Goal: Obtain resource: Download file/media

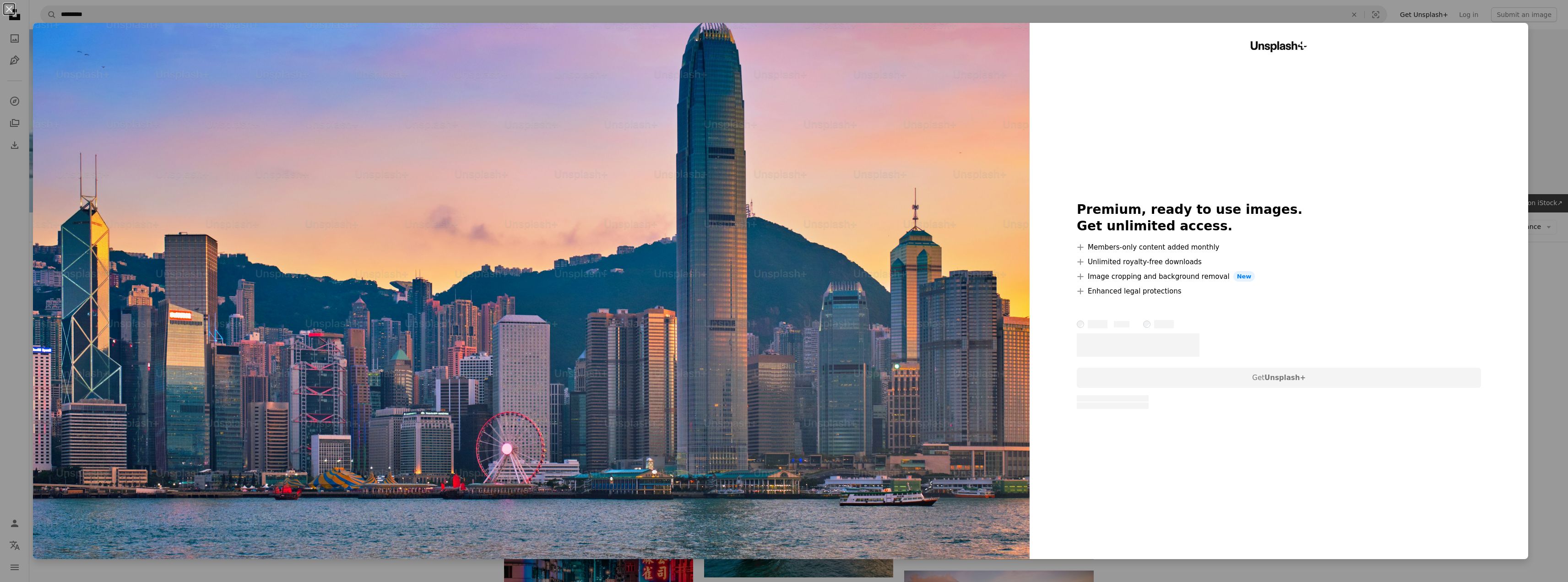
scroll to position [963, 0]
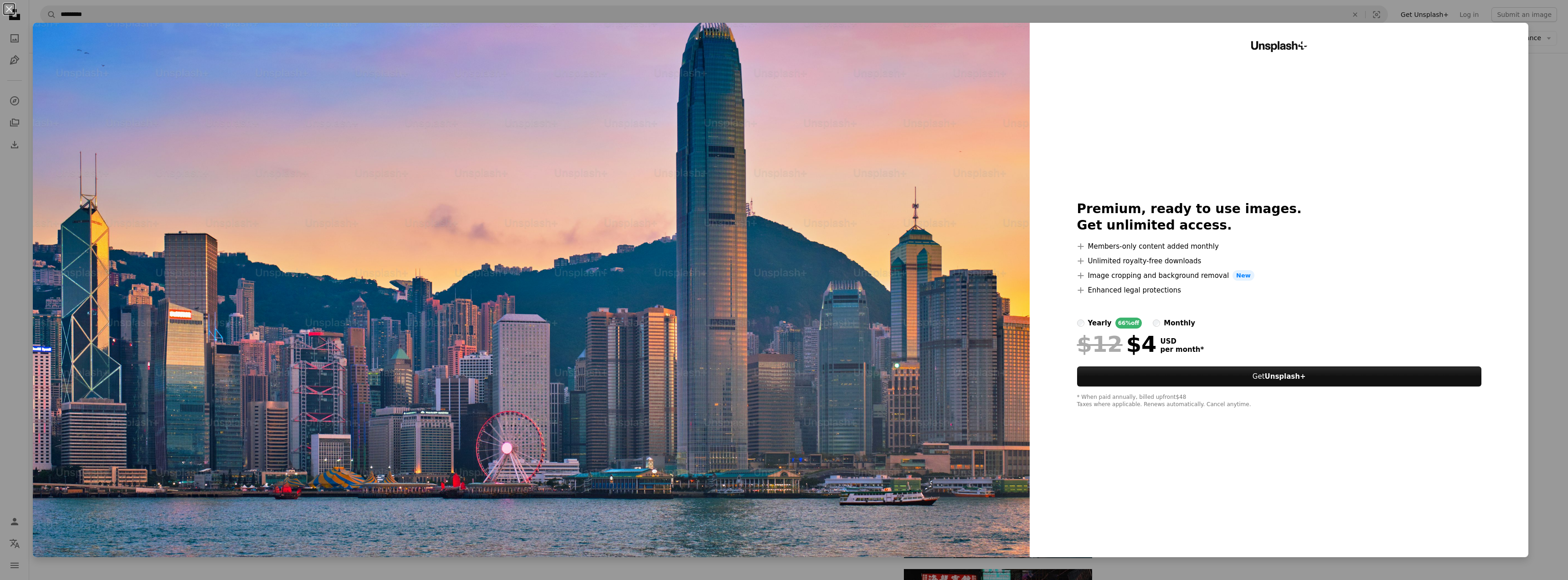
click at [1553, 86] on div "An X shape Unsplash+ Premium, ready to use images. Get unlimited access. A plus…" at bounding box center [784, 290] width 1568 height 580
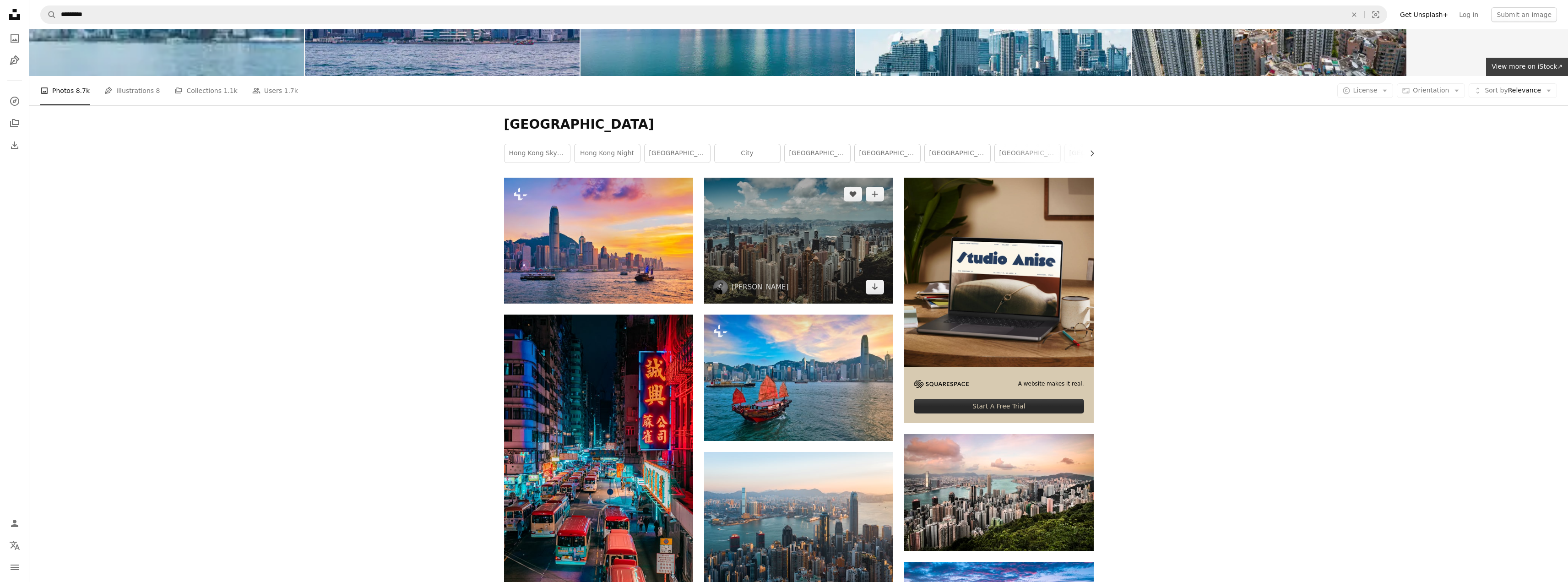
scroll to position [93, 0]
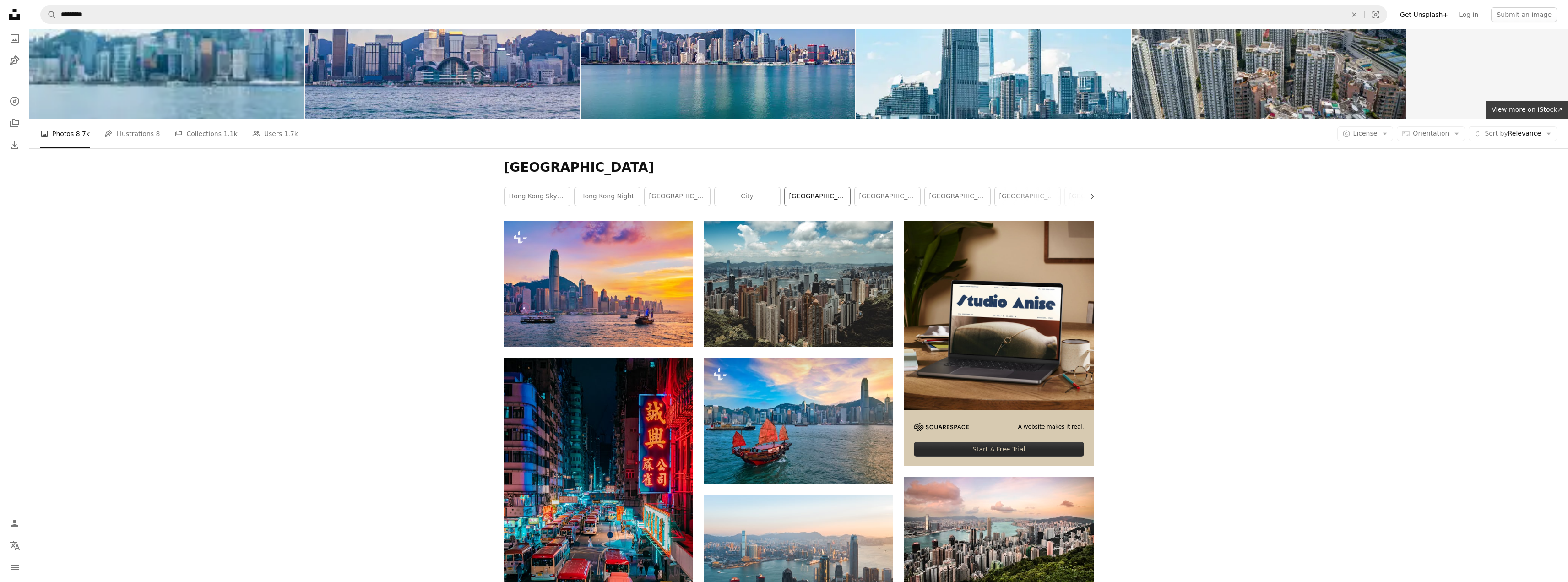
click at [825, 199] on link "[GEOGRAPHIC_DATA]" at bounding box center [817, 196] width 65 height 18
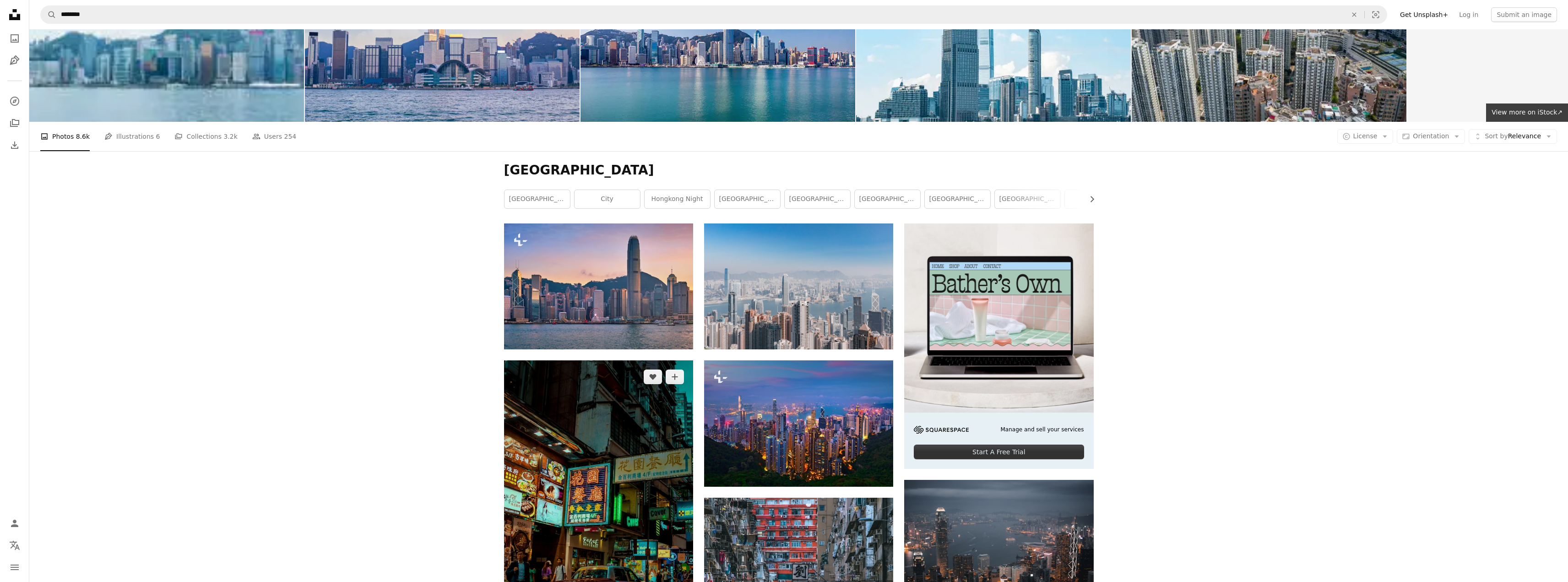
scroll to position [91, 0]
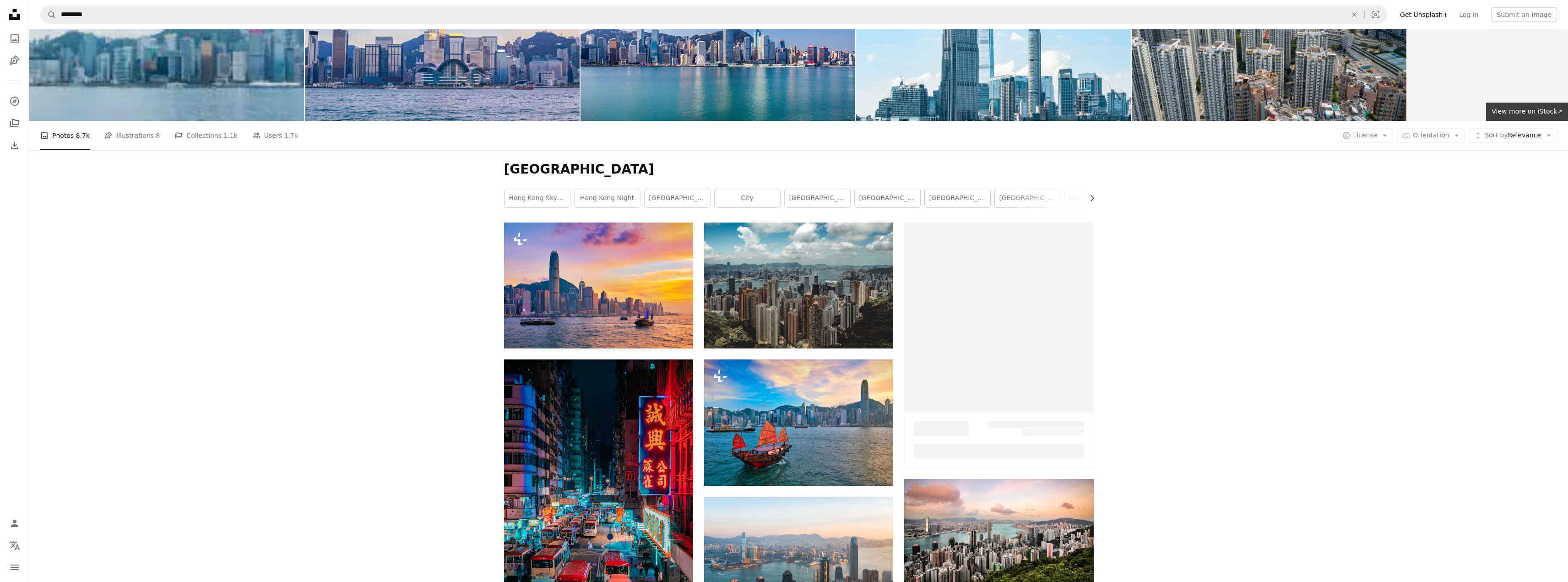
scroll to position [93, 0]
